Goal: Transaction & Acquisition: Purchase product/service

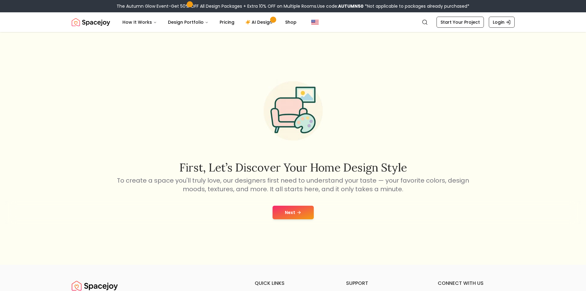
click at [303, 208] on button "Next" at bounding box center [293, 213] width 41 height 14
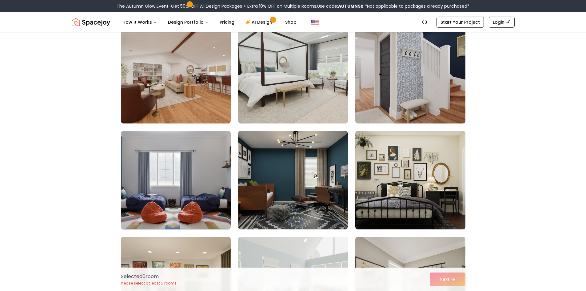
scroll to position [169, 0]
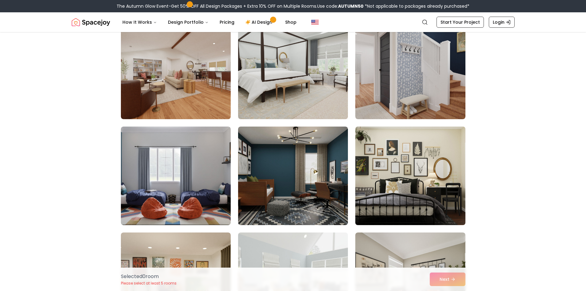
click at [426, 171] on img at bounding box center [410, 175] width 115 height 103
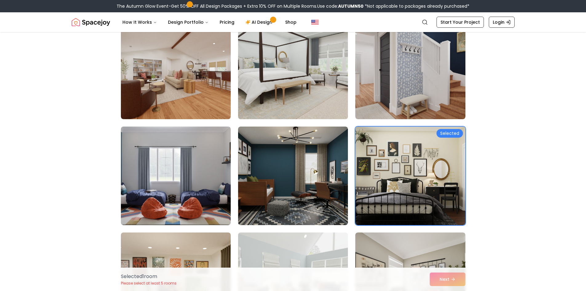
click at [333, 99] on img at bounding box center [292, 69] width 115 height 103
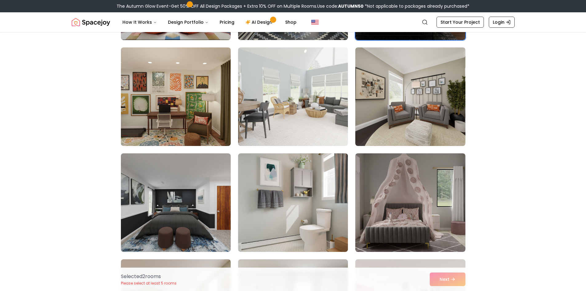
scroll to position [357, 0]
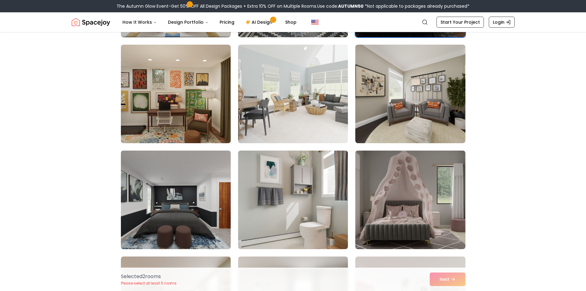
click at [194, 217] on img at bounding box center [175, 199] width 115 height 103
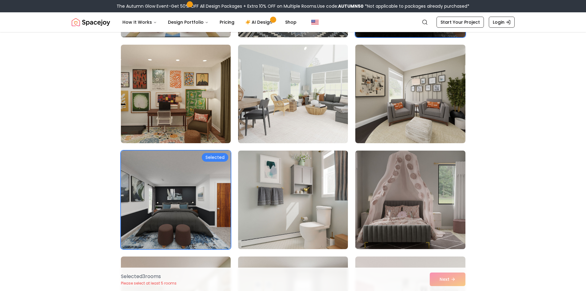
click at [441, 217] on img at bounding box center [410, 199] width 115 height 103
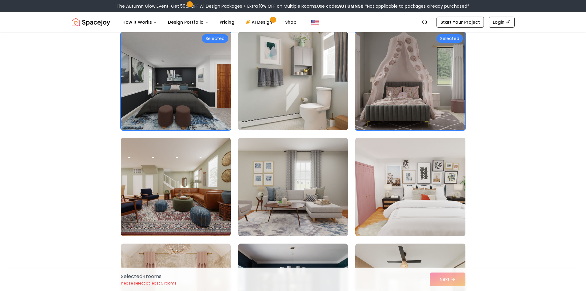
scroll to position [481, 0]
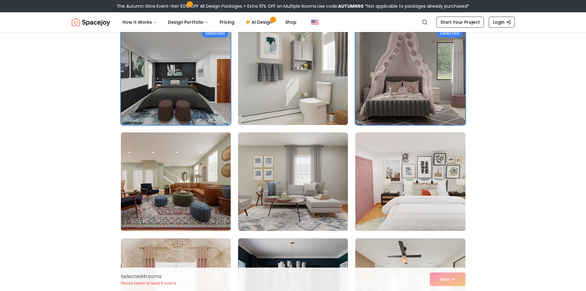
click at [426, 210] on img at bounding box center [410, 181] width 115 height 103
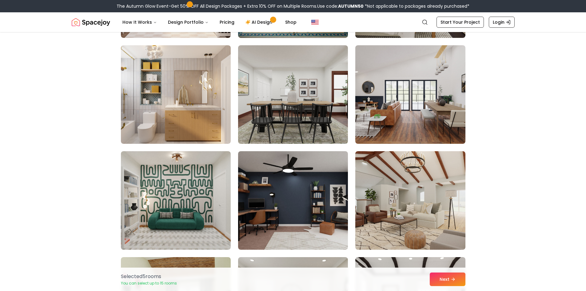
scroll to position [789, 0]
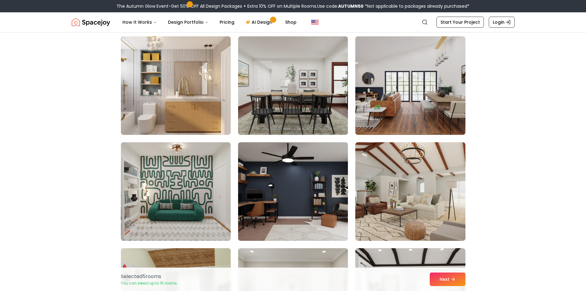
click at [309, 208] on img at bounding box center [292, 191] width 115 height 103
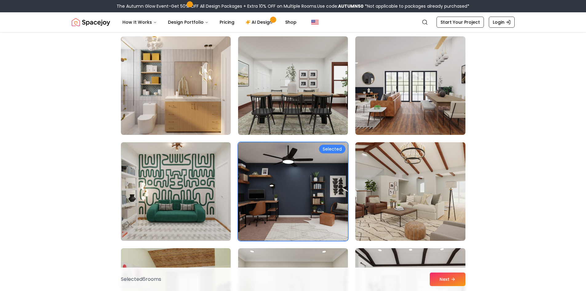
click at [164, 208] on img at bounding box center [175, 191] width 115 height 103
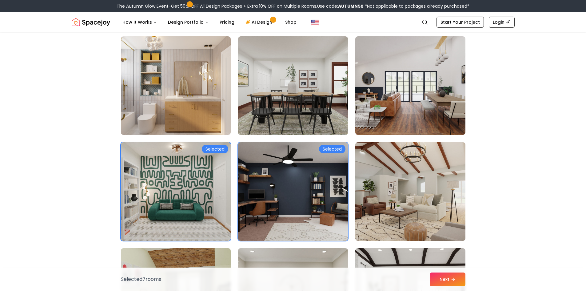
click at [427, 222] on img at bounding box center [410, 191] width 115 height 103
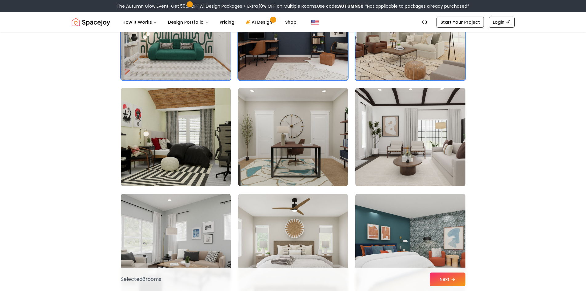
scroll to position [951, 0]
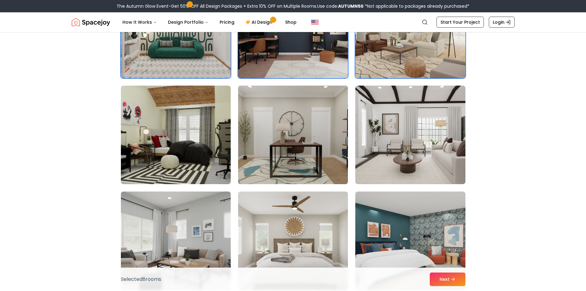
click at [270, 167] on img at bounding box center [292, 134] width 115 height 103
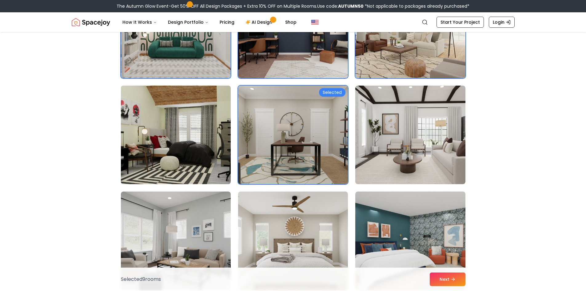
click at [178, 161] on img at bounding box center [175, 134] width 115 height 103
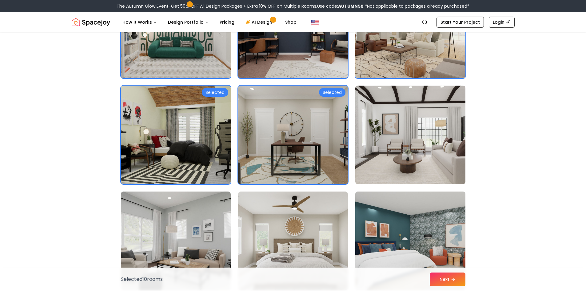
click at [412, 259] on img at bounding box center [410, 240] width 115 height 103
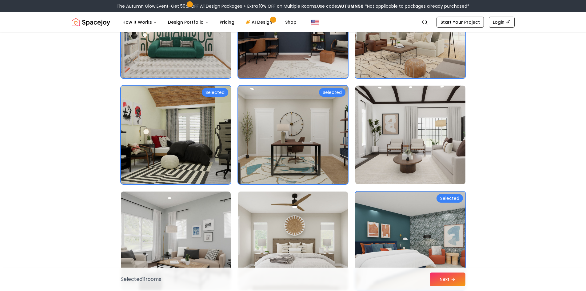
click at [335, 254] on img at bounding box center [292, 240] width 115 height 103
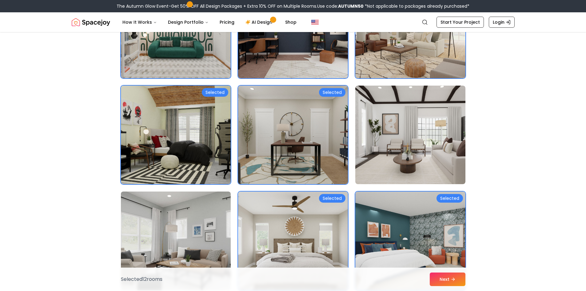
click at [216, 233] on img at bounding box center [175, 240] width 115 height 103
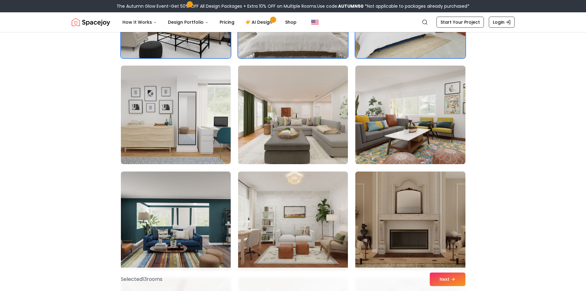
scroll to position [1190, 0]
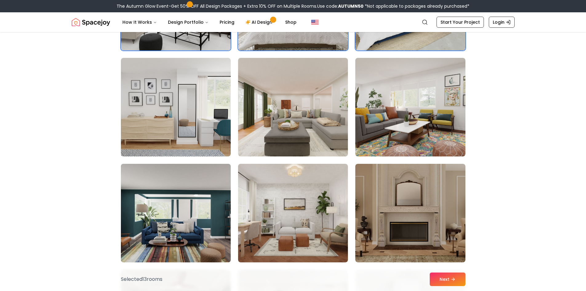
click at [189, 236] on img at bounding box center [175, 212] width 115 height 103
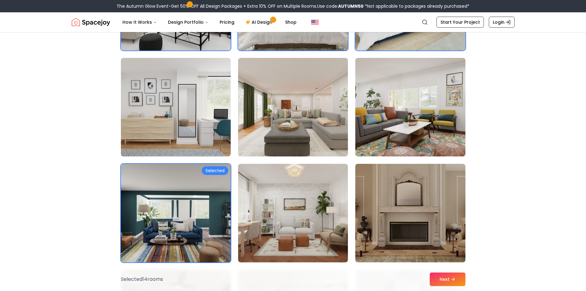
drag, startPoint x: 422, startPoint y: 127, endPoint x: 447, endPoint y: 132, distance: 25.4
click at [422, 127] on img at bounding box center [410, 106] width 115 height 103
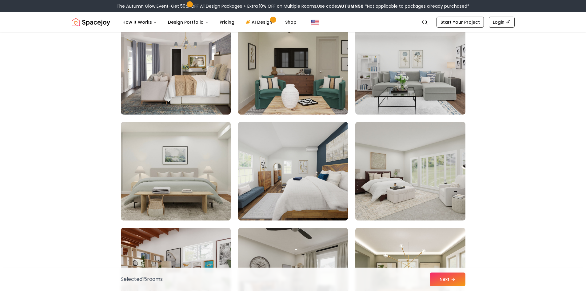
scroll to position [1771, 0]
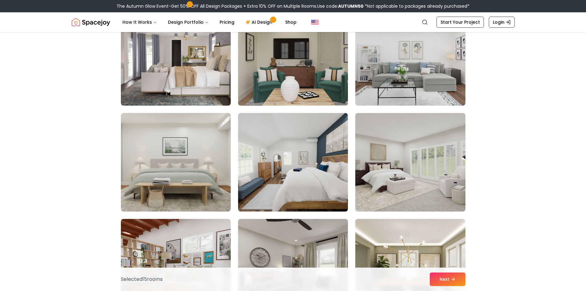
click at [296, 85] on img at bounding box center [292, 56] width 115 height 103
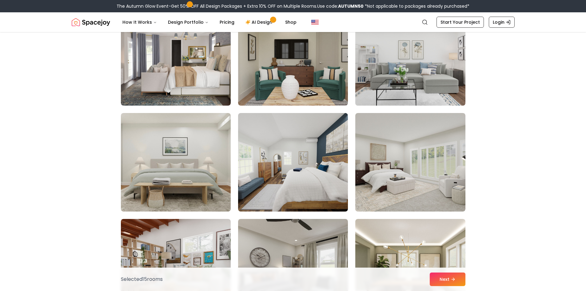
click at [394, 76] on img at bounding box center [410, 56] width 115 height 103
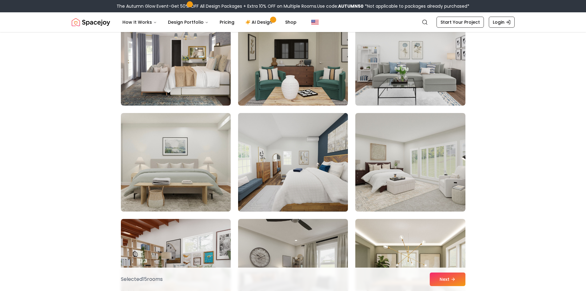
click at [320, 190] on img at bounding box center [292, 161] width 115 height 103
click at [273, 150] on img at bounding box center [292, 161] width 115 height 103
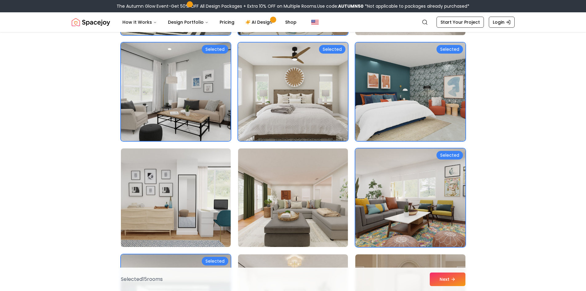
scroll to position [1104, 0]
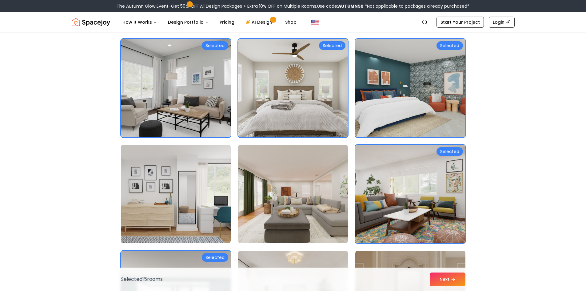
click at [391, 213] on img at bounding box center [410, 193] width 115 height 103
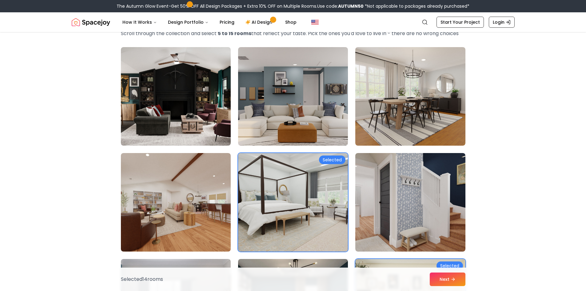
scroll to position [0, 0]
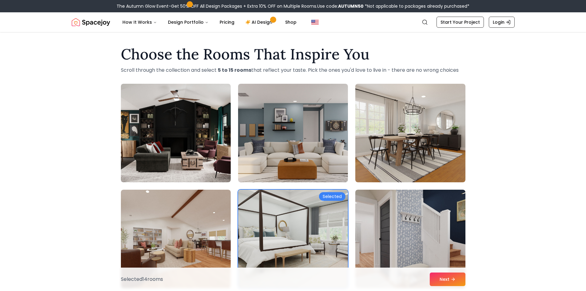
click at [331, 196] on div "Selected" at bounding box center [332, 196] width 26 height 9
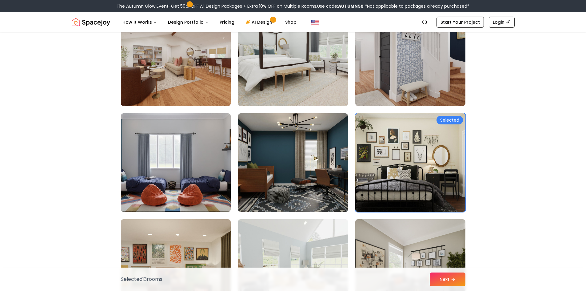
scroll to position [197, 0]
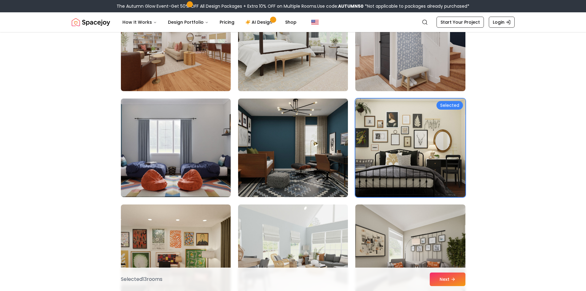
click at [451, 104] on div "Selected" at bounding box center [450, 105] width 26 height 9
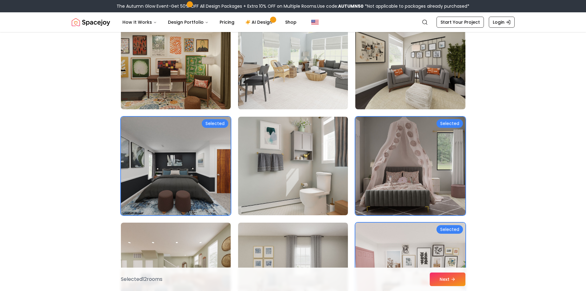
scroll to position [402, 0]
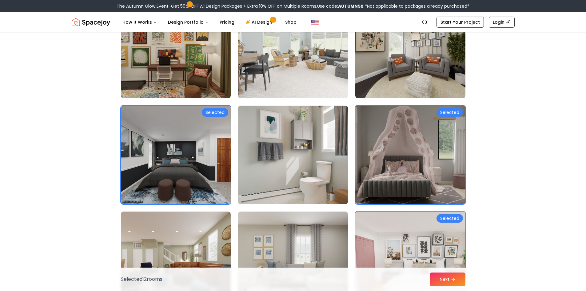
click at [453, 113] on div "Selected" at bounding box center [450, 112] width 26 height 9
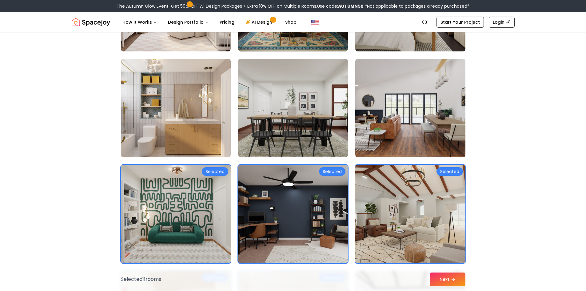
scroll to position [785, 0]
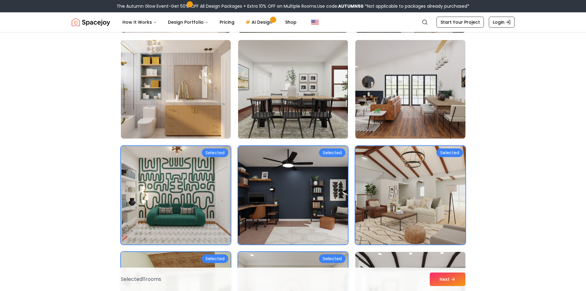
click at [219, 153] on div "Selected" at bounding box center [215, 152] width 26 height 9
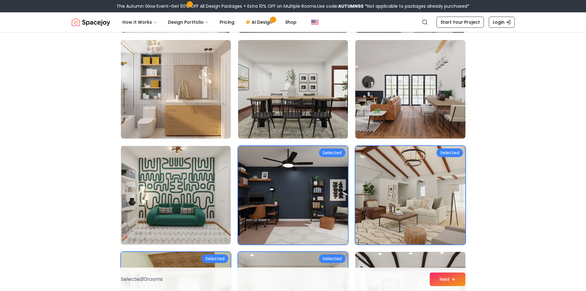
click at [448, 152] on div "Selected" at bounding box center [450, 152] width 26 height 9
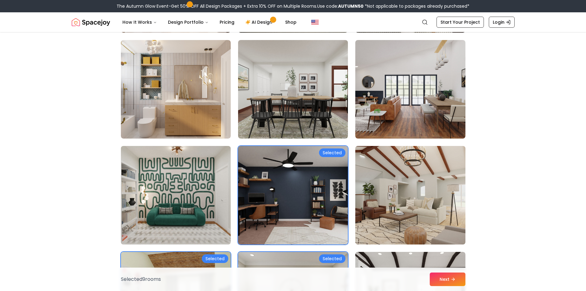
drag, startPoint x: 585, startPoint y: 90, endPoint x: 588, endPoint y: 92, distance: 3.6
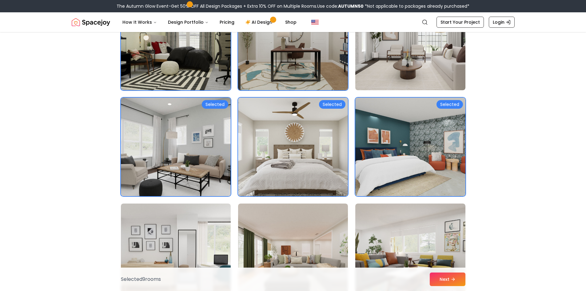
scroll to position [1060, 0]
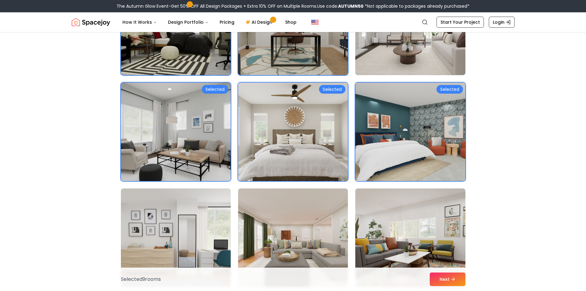
click at [327, 86] on div "Selected" at bounding box center [332, 89] width 26 height 9
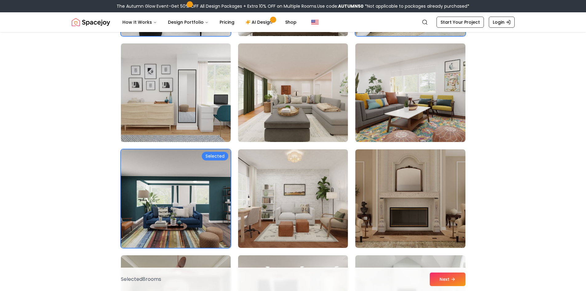
scroll to position [1220, 0]
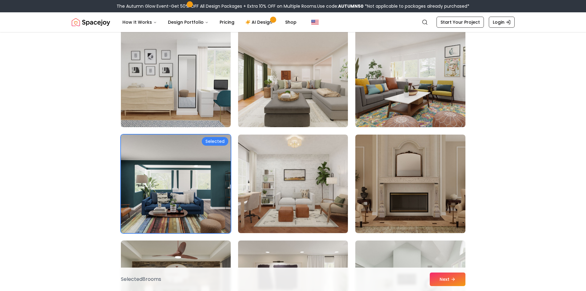
click at [211, 140] on div "Selected" at bounding box center [215, 141] width 26 height 9
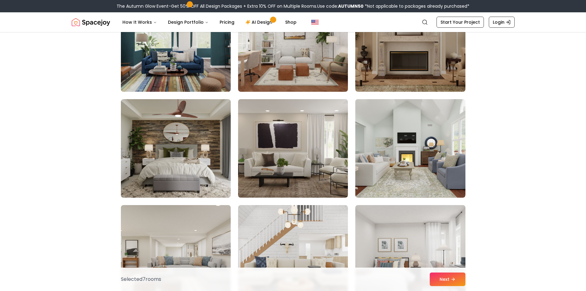
scroll to position [1406, 0]
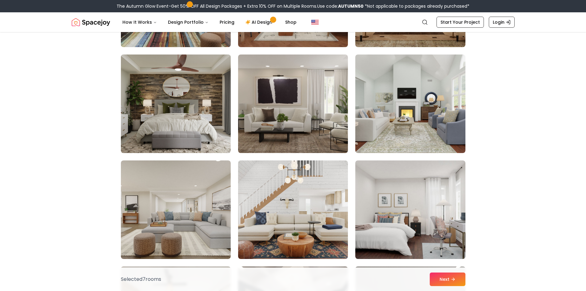
click at [176, 114] on img at bounding box center [175, 103] width 115 height 103
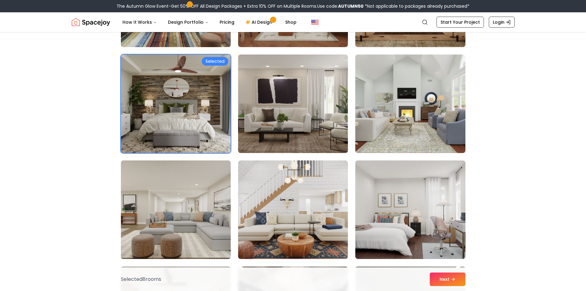
click at [195, 217] on img at bounding box center [175, 209] width 115 height 103
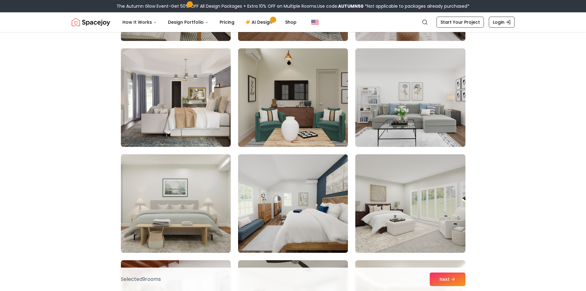
scroll to position [1752, 0]
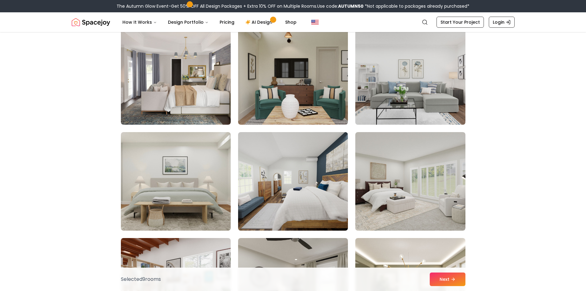
click at [435, 93] on img at bounding box center [410, 75] width 115 height 103
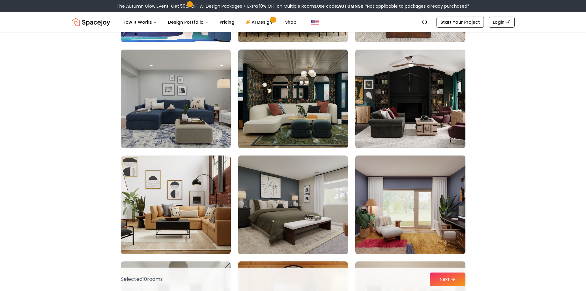
scroll to position [2477, 0]
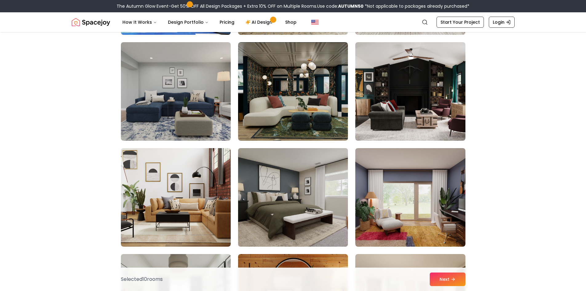
click at [302, 200] on img at bounding box center [292, 197] width 115 height 103
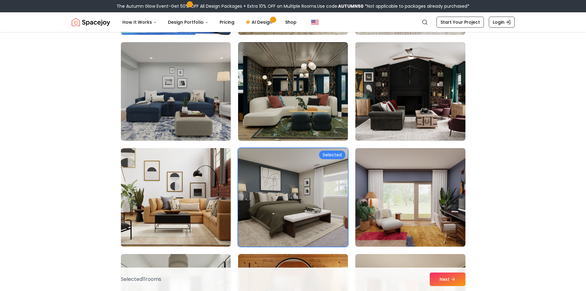
click at [194, 211] on img at bounding box center [175, 197] width 115 height 103
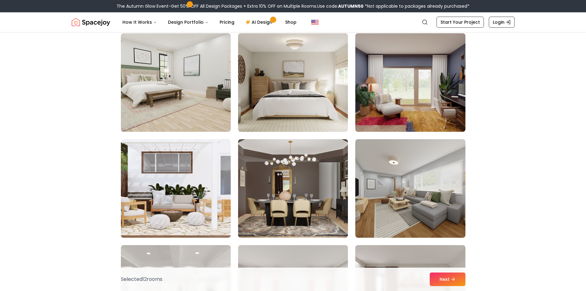
scroll to position [3197, 0]
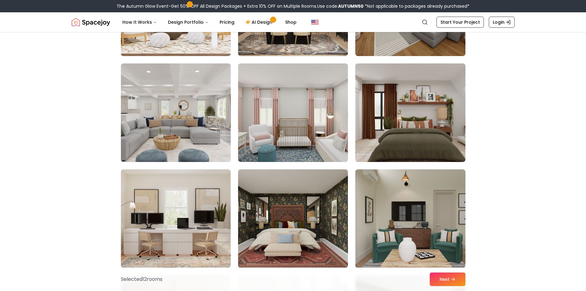
click at [427, 145] on img at bounding box center [410, 112] width 115 height 103
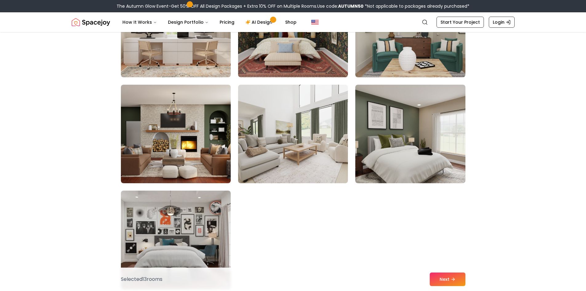
scroll to position [3391, 0]
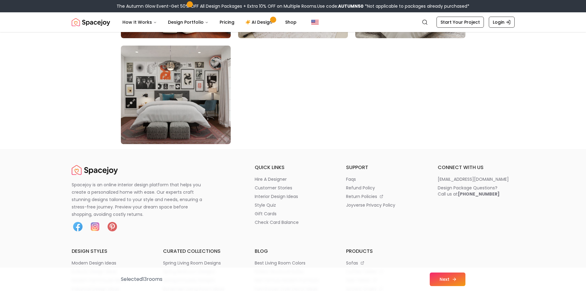
click at [453, 283] on button "Next" at bounding box center [448, 279] width 36 height 14
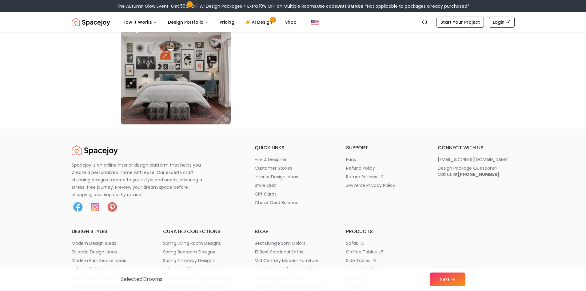
scroll to position [3532, 0]
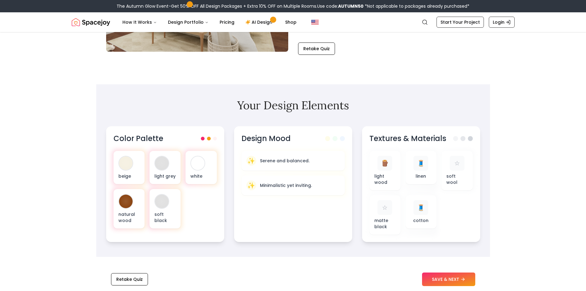
scroll to position [137, 0]
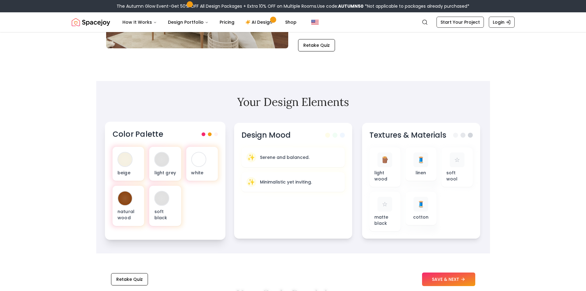
click at [208, 135] on span at bounding box center [210, 134] width 4 height 4
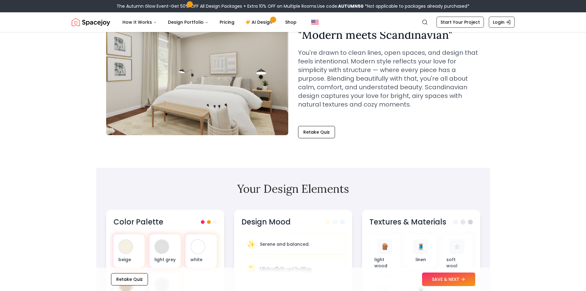
scroll to position [0, 0]
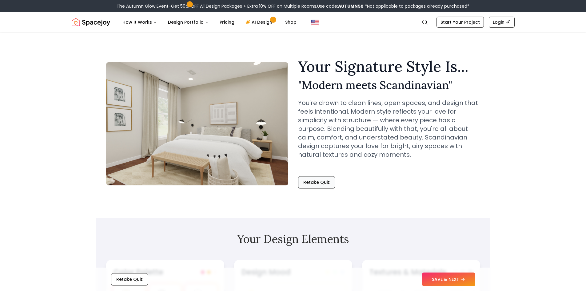
click at [322, 183] on button "Retake Quiz" at bounding box center [316, 182] width 37 height 12
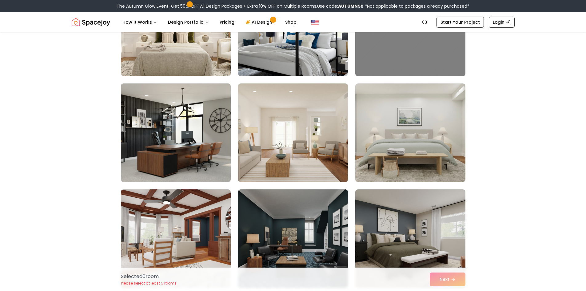
scroll to position [110, 0]
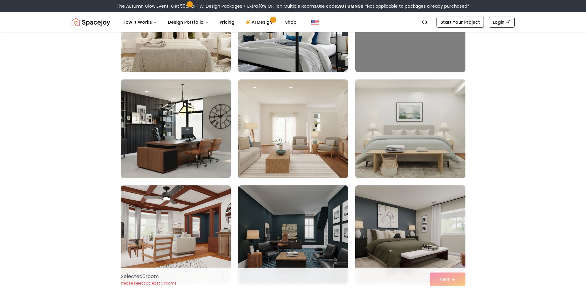
click at [440, 132] on img at bounding box center [410, 128] width 115 height 103
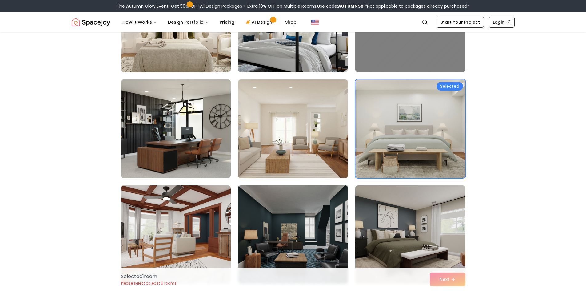
click at [320, 234] on img at bounding box center [292, 234] width 115 height 103
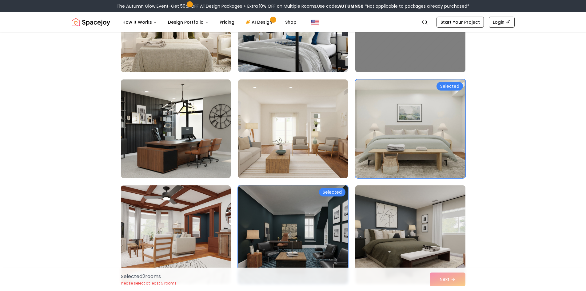
click at [442, 243] on img at bounding box center [410, 234] width 115 height 103
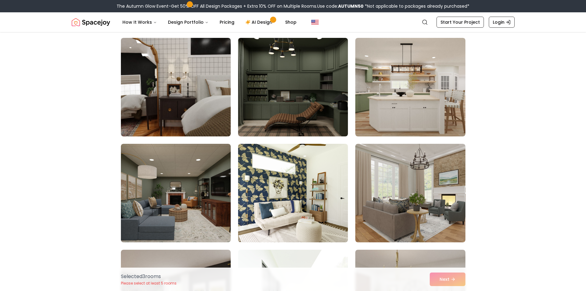
scroll to position [577, 0]
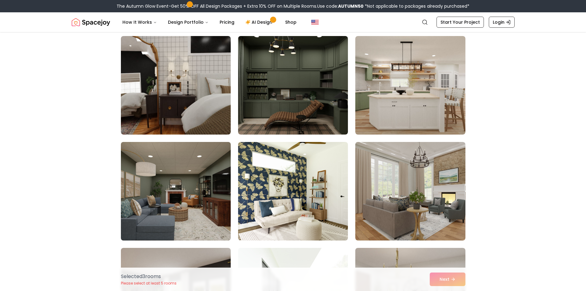
click at [159, 206] on img at bounding box center [175, 190] width 115 height 103
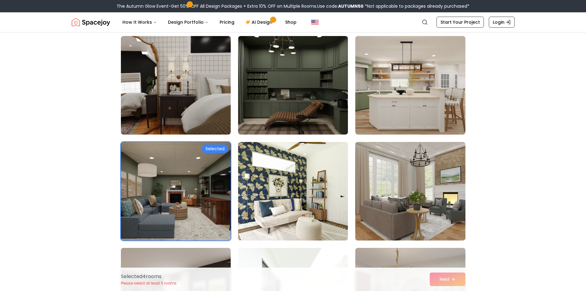
click at [409, 224] on img at bounding box center [410, 190] width 115 height 103
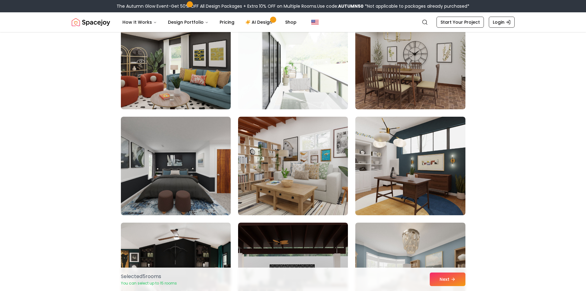
scroll to position [816, 0]
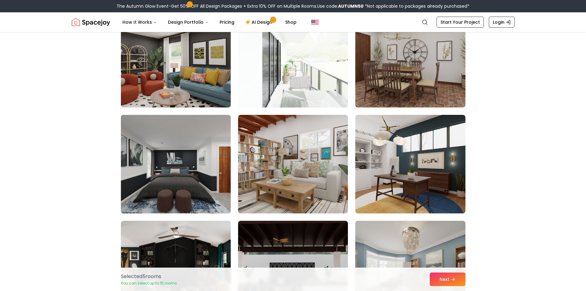
click at [157, 189] on img at bounding box center [175, 163] width 115 height 103
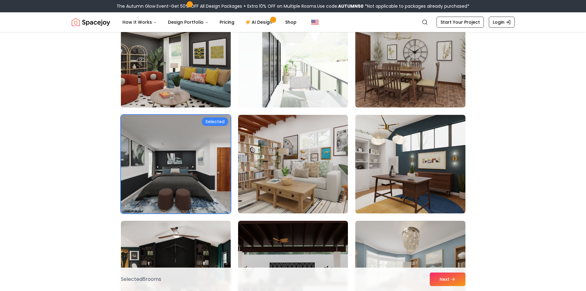
click at [445, 200] on img at bounding box center [410, 163] width 115 height 103
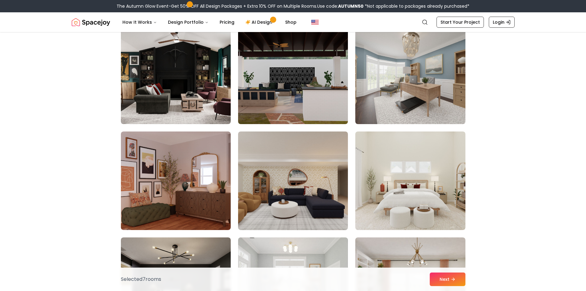
scroll to position [1015, 0]
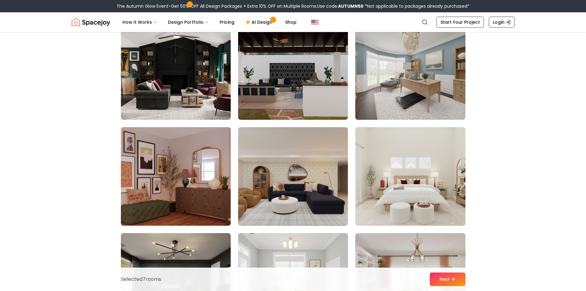
click at [191, 167] on img at bounding box center [175, 176] width 115 height 103
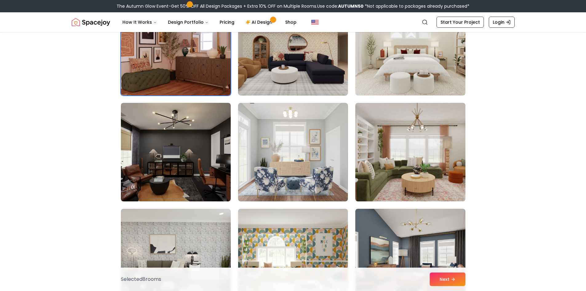
scroll to position [1192, 0]
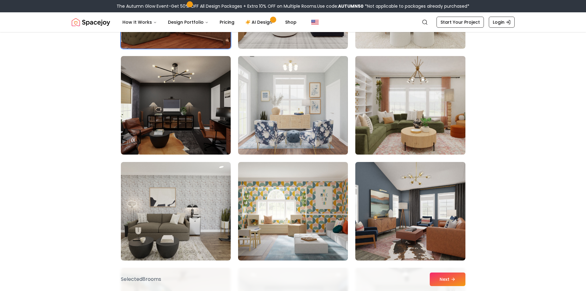
click at [442, 145] on img at bounding box center [410, 105] width 115 height 103
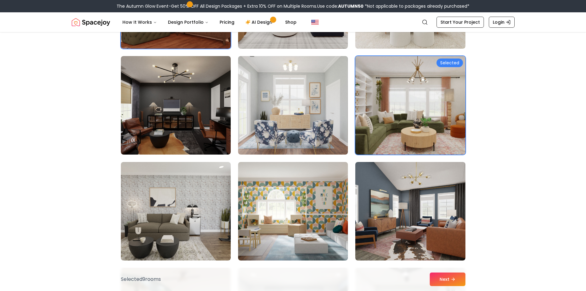
click at [439, 141] on img at bounding box center [410, 105] width 115 height 103
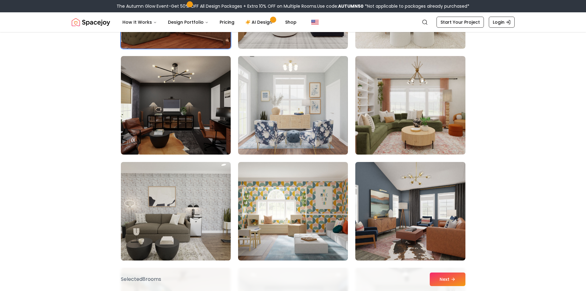
click at [169, 222] on img at bounding box center [175, 210] width 115 height 103
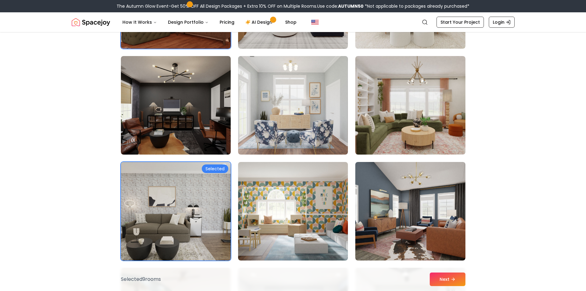
click at [215, 216] on img at bounding box center [175, 210] width 115 height 103
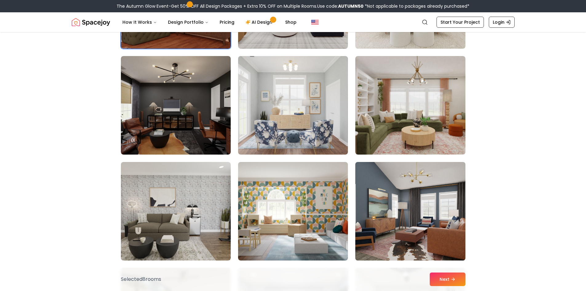
click at [424, 228] on img at bounding box center [410, 210] width 115 height 103
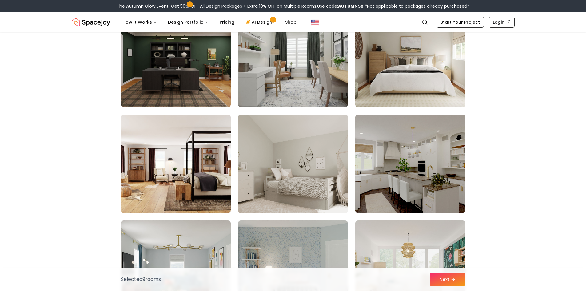
scroll to position [1878, 0]
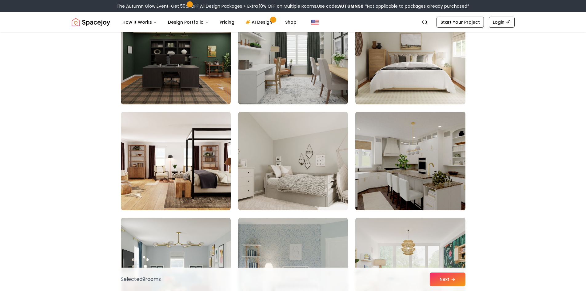
click at [427, 196] on img at bounding box center [410, 160] width 115 height 103
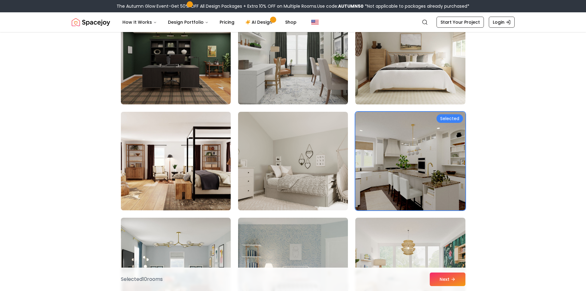
click at [214, 195] on img at bounding box center [175, 160] width 115 height 103
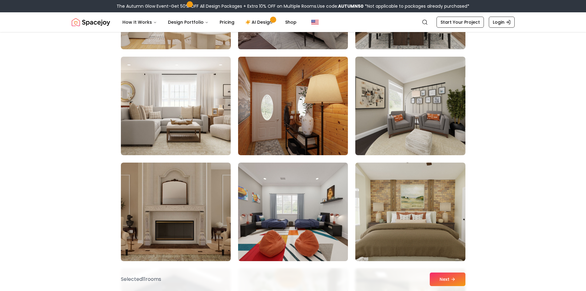
scroll to position [2477, 0]
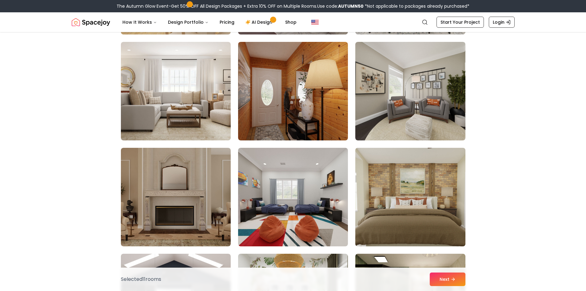
click at [444, 222] on img at bounding box center [410, 196] width 115 height 103
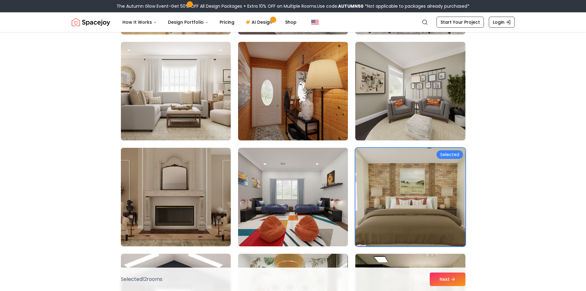
click at [457, 223] on img at bounding box center [410, 196] width 115 height 103
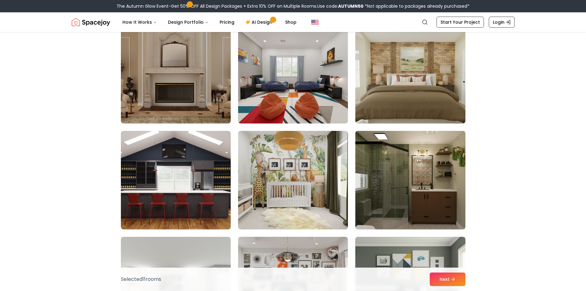
scroll to position [2608, 0]
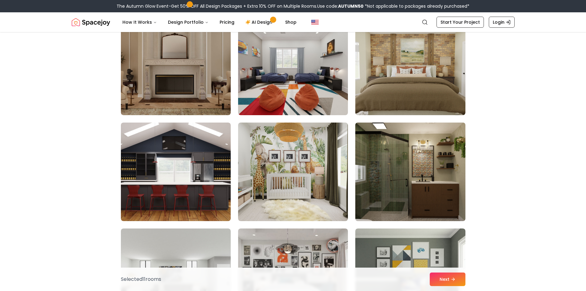
click at [417, 210] on img at bounding box center [410, 171] width 115 height 103
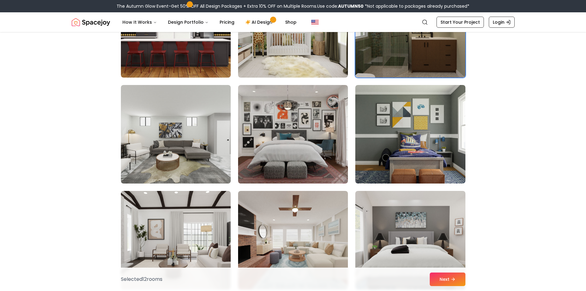
scroll to position [2747, 0]
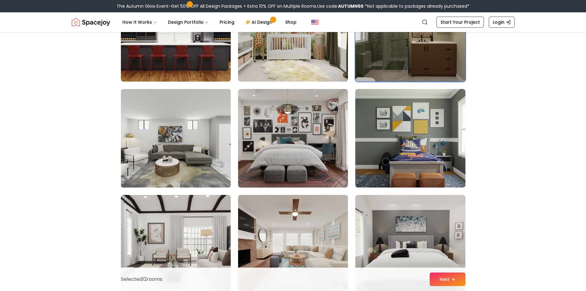
click at [180, 173] on img at bounding box center [175, 137] width 115 height 103
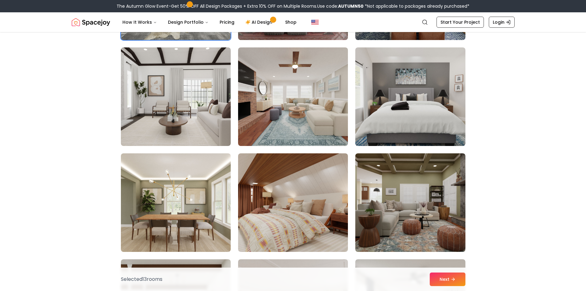
scroll to position [2899, 0]
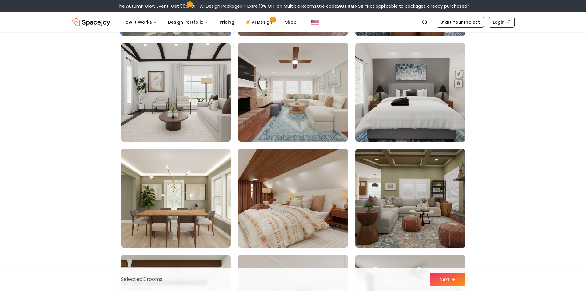
click at [427, 229] on img at bounding box center [410, 197] width 115 height 103
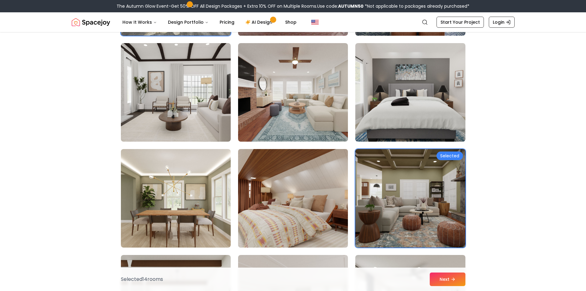
click at [299, 234] on img at bounding box center [292, 197] width 115 height 103
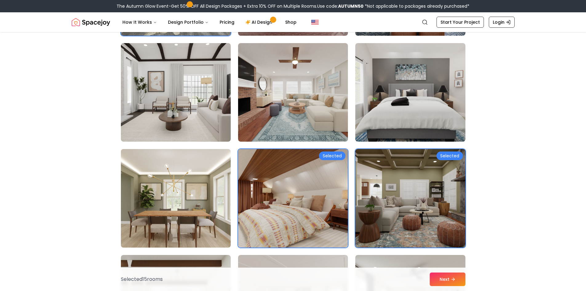
click at [180, 234] on img at bounding box center [175, 197] width 115 height 103
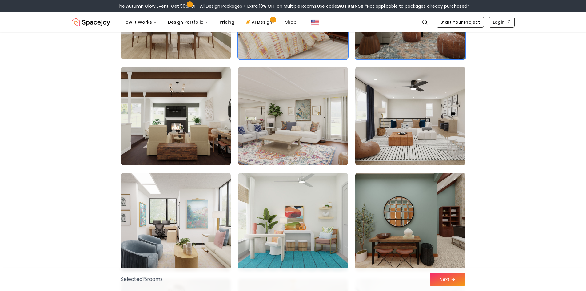
scroll to position [3092, 0]
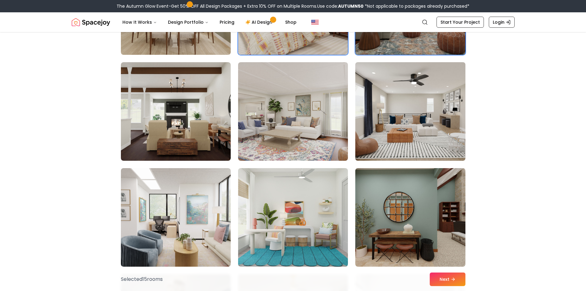
click at [442, 142] on img at bounding box center [410, 111] width 115 height 103
click at [432, 97] on img at bounding box center [410, 111] width 115 height 103
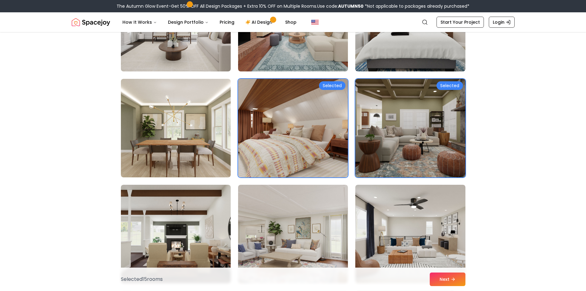
scroll to position [2956, 0]
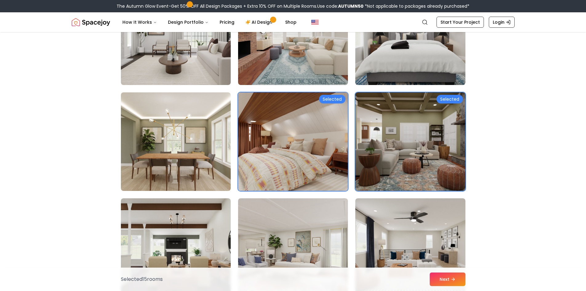
click at [338, 103] on div "Selected" at bounding box center [293, 141] width 110 height 98
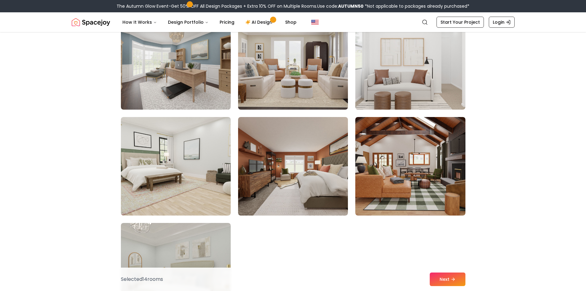
scroll to position [3364, 0]
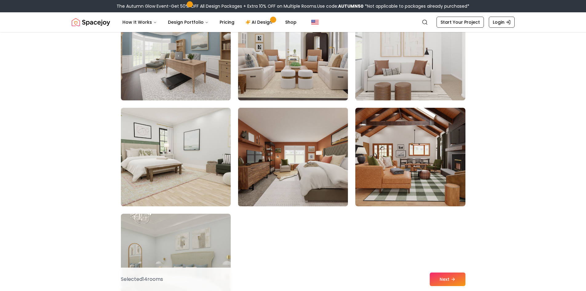
click at [316, 180] on img at bounding box center [292, 156] width 115 height 103
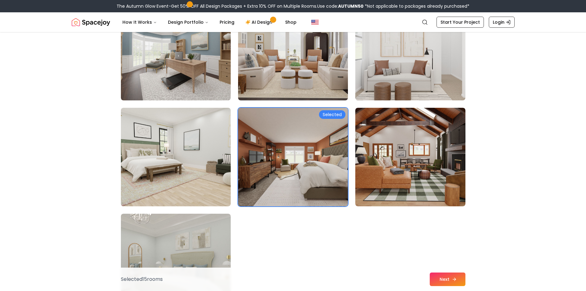
click at [445, 284] on button "Next" at bounding box center [448, 279] width 36 height 14
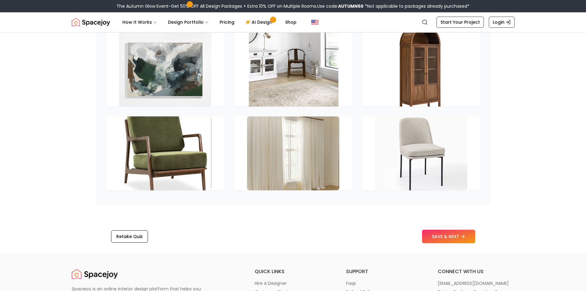
scroll to position [883, 0]
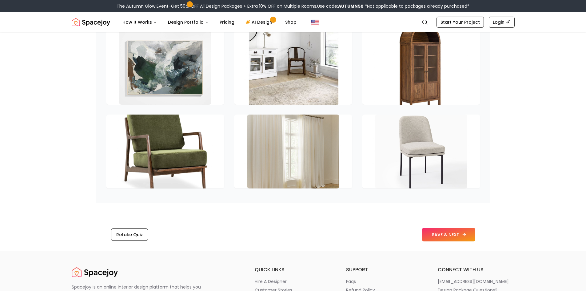
click at [454, 241] on button "SAVE & NEXT" at bounding box center [448, 235] width 53 height 14
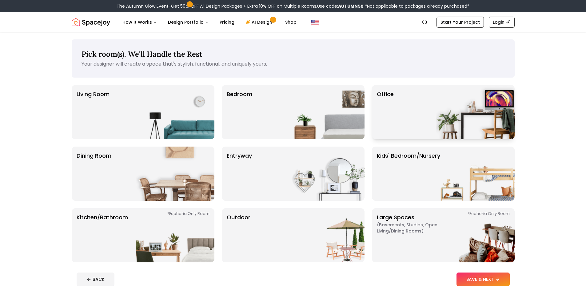
click at [393, 121] on div "Office" at bounding box center [443, 112] width 143 height 54
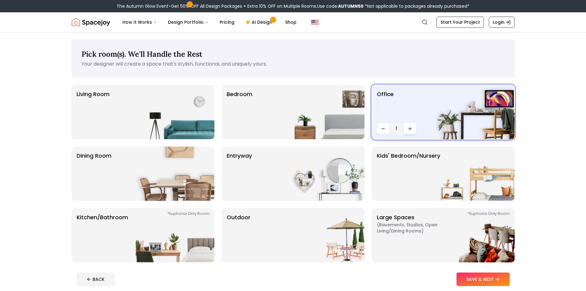
click at [411, 128] on icon "Increase quantity" at bounding box center [410, 128] width 5 height 5
click at [385, 129] on button "Decrease quantity" at bounding box center [383, 128] width 12 height 11
click at [422, 243] on p "Large Spaces ( Basements, Studios, Open living/dining rooms ) *Euphoria Only Ro…" at bounding box center [415, 235] width 77 height 44
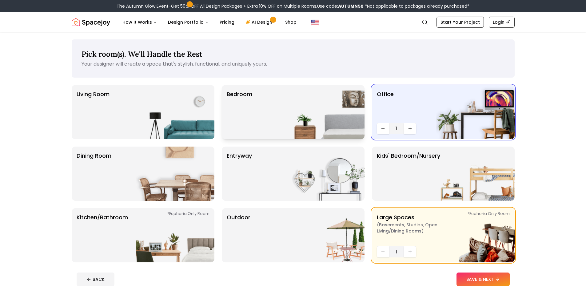
click at [300, 120] on img at bounding box center [325, 112] width 79 height 54
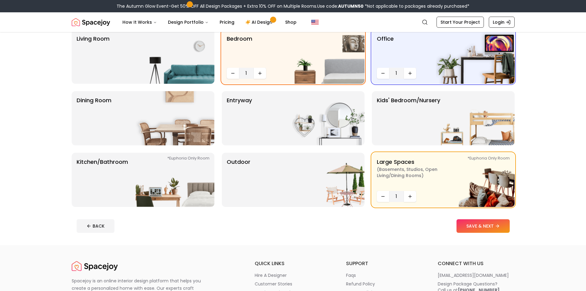
scroll to position [61, 0]
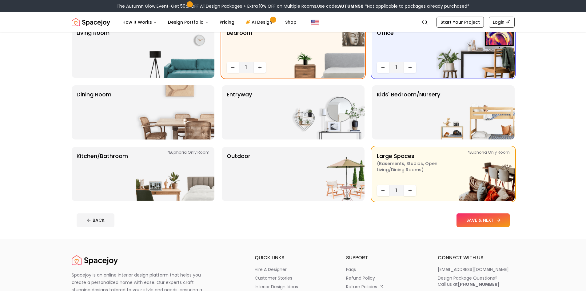
click at [478, 224] on button "SAVE & NEXT" at bounding box center [483, 220] width 53 height 14
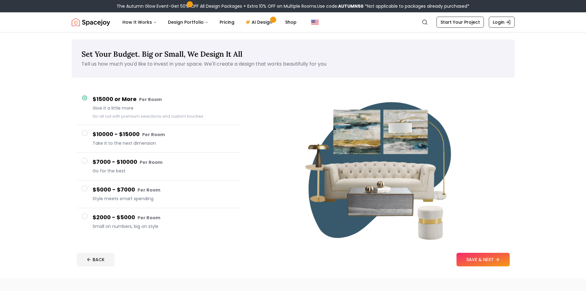
click at [84, 217] on span at bounding box center [85, 216] width 6 height 6
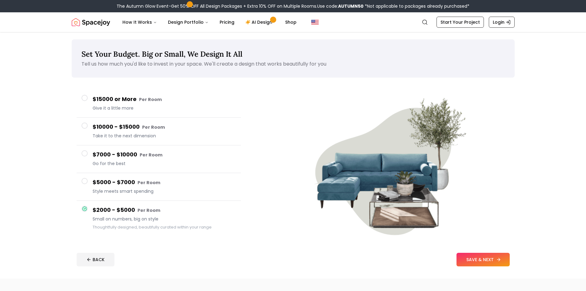
click at [497, 262] on button "SAVE & NEXT" at bounding box center [483, 260] width 53 height 14
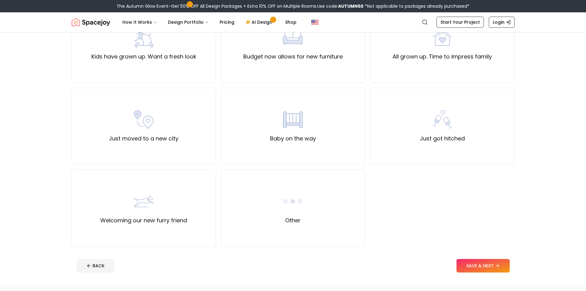
scroll to position [172, 0]
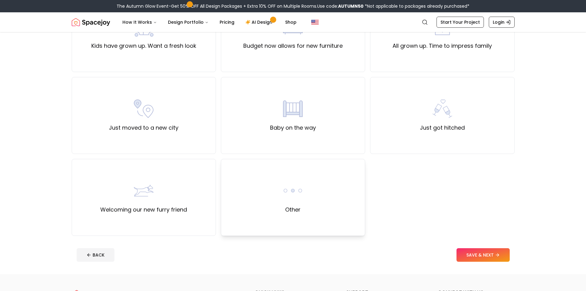
click at [271, 196] on div "Other" at bounding box center [293, 197] width 144 height 77
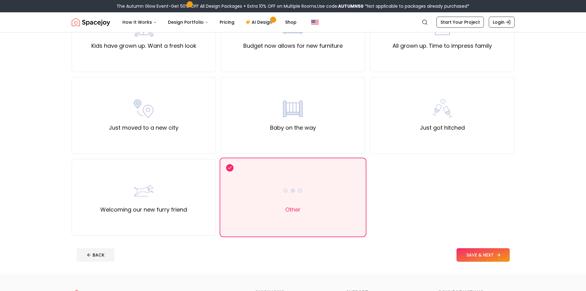
click at [478, 257] on button "SAVE & NEXT" at bounding box center [483, 255] width 53 height 14
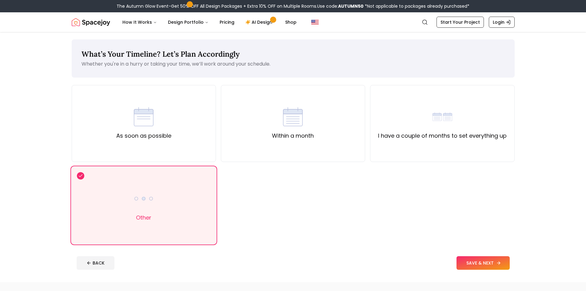
click at [472, 265] on button "SAVE & NEXT" at bounding box center [483, 263] width 53 height 14
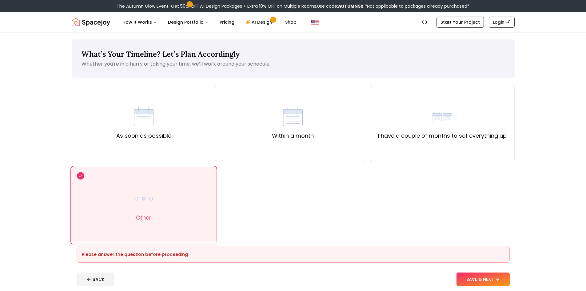
click at [190, 226] on div "Other" at bounding box center [144, 205] width 144 height 77
click at [456, 119] on div "I have a couple of months to set everything up" at bounding box center [442, 123] width 129 height 33
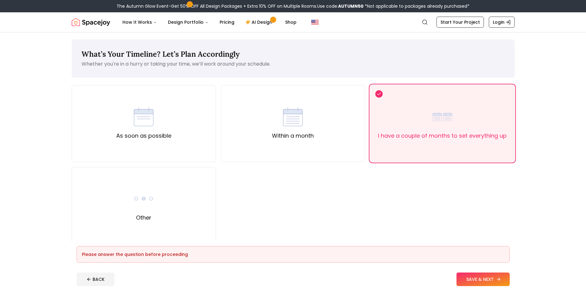
click at [487, 278] on button "SAVE & NEXT" at bounding box center [483, 279] width 53 height 14
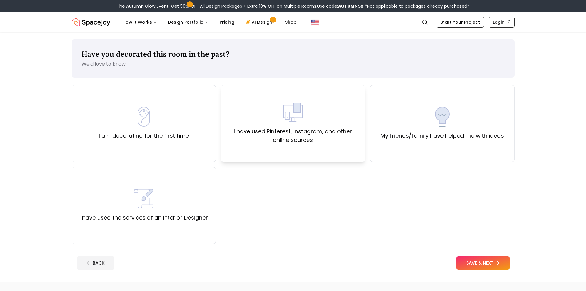
click at [348, 152] on div "I have used Pinterest, Instagram, and other online sources" at bounding box center [293, 123] width 144 height 77
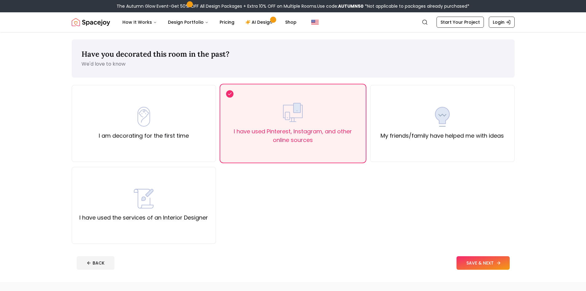
click at [478, 265] on button "SAVE & NEXT" at bounding box center [483, 263] width 53 height 14
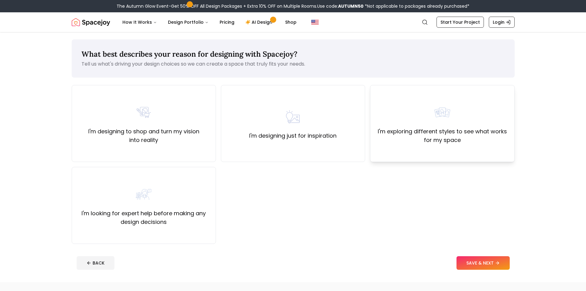
click at [445, 133] on label "I'm exploring different styles to see what works for my space" at bounding box center [442, 135] width 134 height 17
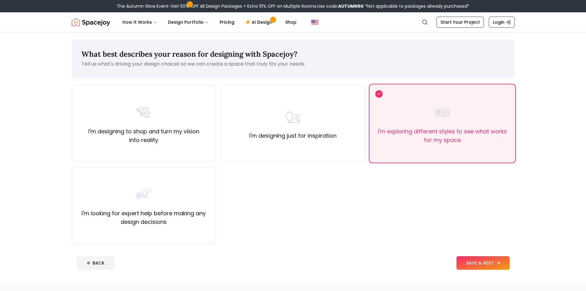
click at [467, 265] on button "SAVE & NEXT" at bounding box center [483, 263] width 53 height 14
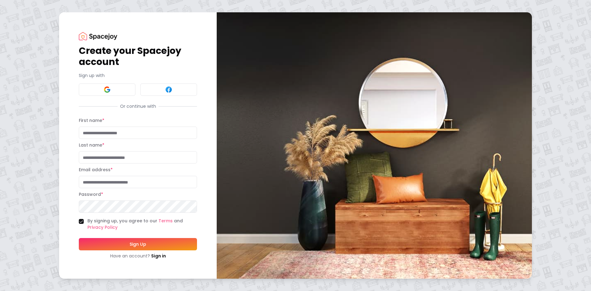
click at [111, 132] on input "First name *" at bounding box center [138, 132] width 118 height 12
type input "******"
type input "*****"
type input "**********"
click at [79, 238] on button "Sign Up" at bounding box center [138, 244] width 118 height 12
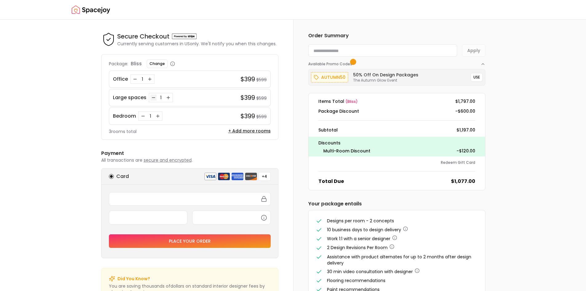
click at [153, 99] on icon "Decrease quantity for Large spaces" at bounding box center [153, 97] width 5 height 5
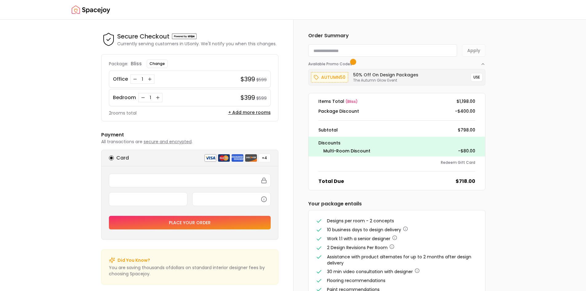
click at [140, 97] on button "Decrease quantity for Bedroom" at bounding box center [143, 97] width 6 height 6
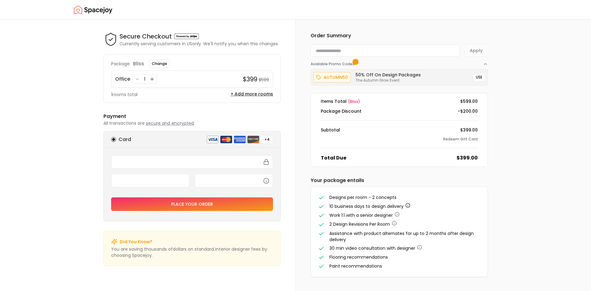
click at [408, 205] on icon "button" at bounding box center [407, 205] width 5 height 5
click at [568, 105] on div "Order Summary Apply Available Promo Codes autumn50 50% Off on Design Packages T…" at bounding box center [442, 155] width 295 height 271
click at [244, 93] on button "+ Add more rooms" at bounding box center [252, 94] width 42 height 6
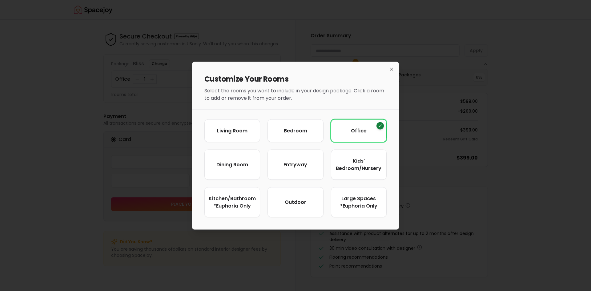
click at [387, 70] on div "Customize Your Rooms Select the rooms you want to include in your design packag…" at bounding box center [295, 83] width 207 height 42
click at [391, 70] on icon "button" at bounding box center [391, 68] width 5 height 5
